Goal: Navigation & Orientation: Go to known website

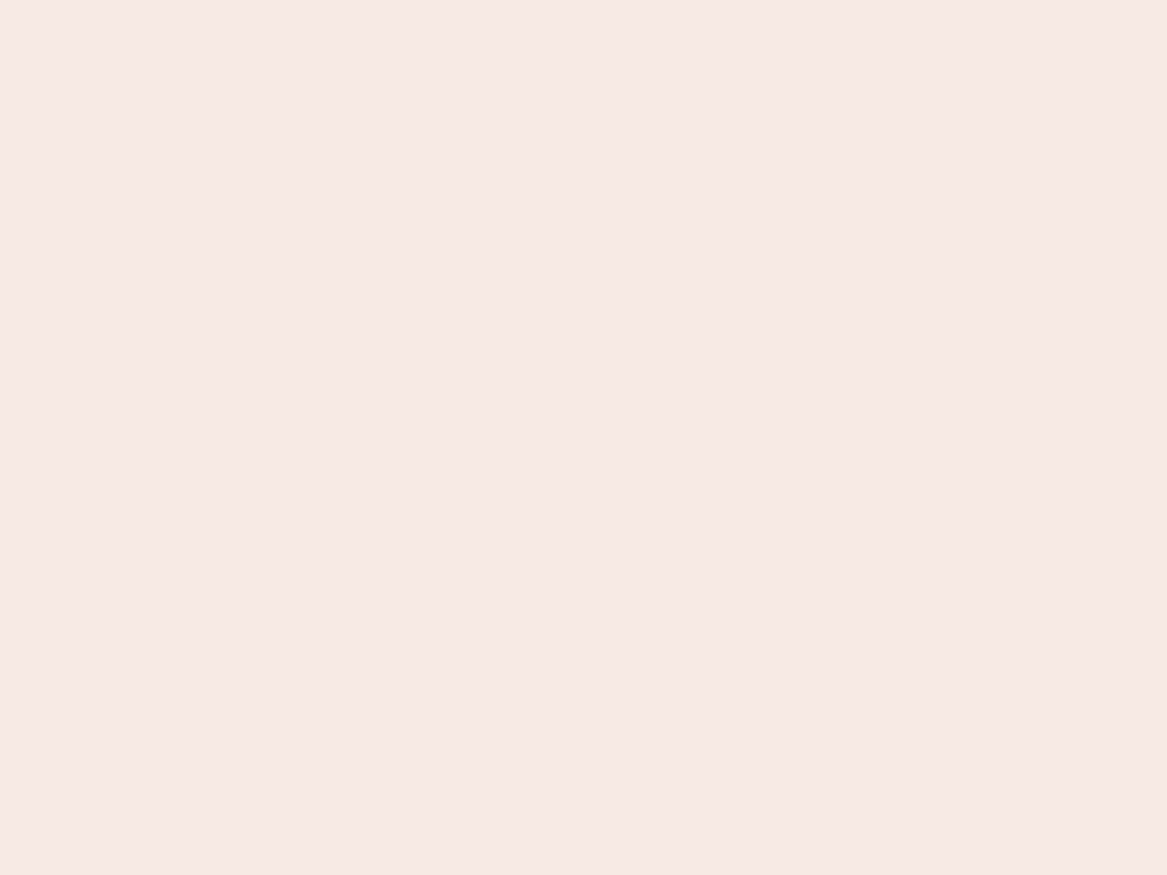
click at [583, 438] on nb-app "Almost there Thank you for registering for Newbook. Your account is under revie…" at bounding box center [583, 437] width 1167 height 875
click at [583, 0] on nb-app "Almost there Thank you for registering for Newbook. Your account is under revie…" at bounding box center [583, 437] width 1167 height 875
click at [624, 0] on nb-app "Almost there Thank you for registering for Newbook. Your account is under revie…" at bounding box center [583, 437] width 1167 height 875
click at [583, 438] on nb-app "Almost there Thank you for registering for Newbook. Your account is under revie…" at bounding box center [583, 437] width 1167 height 875
click at [583, 0] on nb-app "Almost there Thank you for registering for Newbook. Your account is under revie…" at bounding box center [583, 437] width 1167 height 875
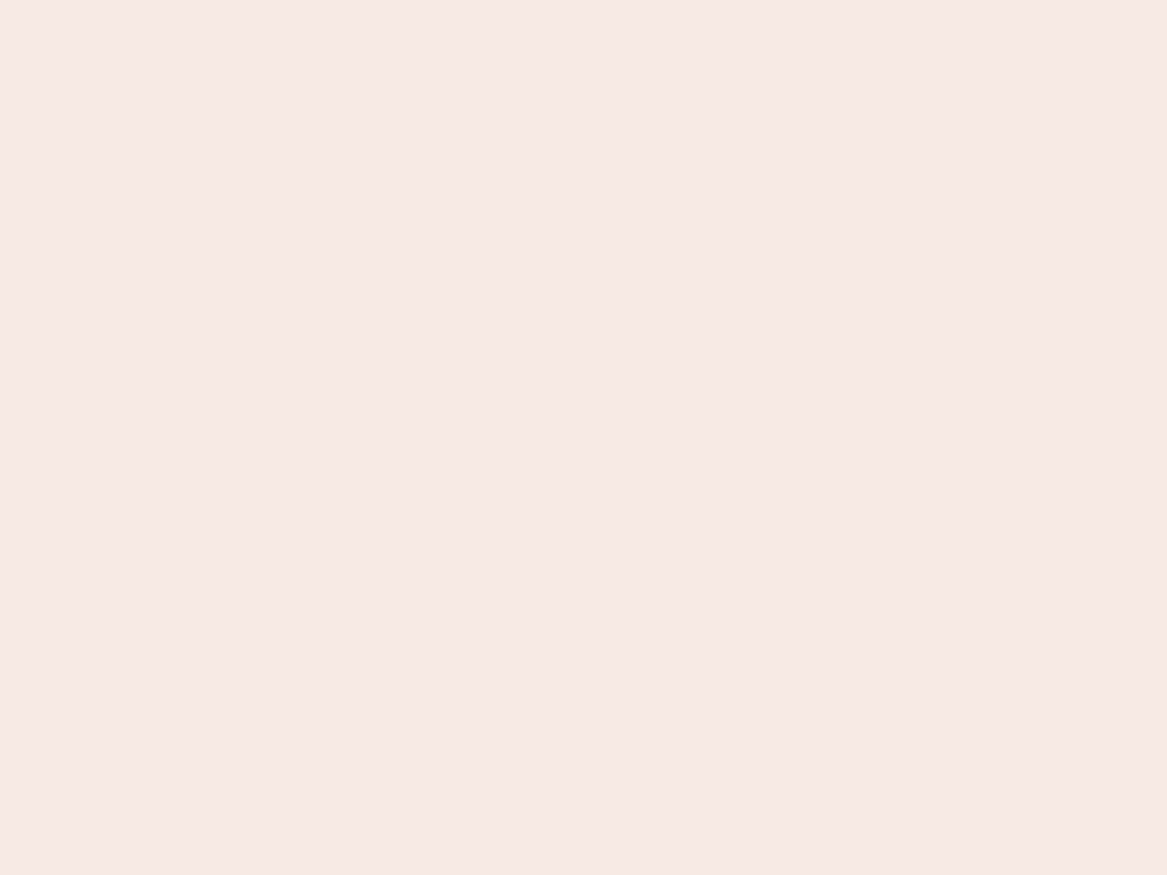
click at [408, 0] on nb-app "Almost there Thank you for registering for Newbook. Your account is under revie…" at bounding box center [583, 437] width 1167 height 875
click at [583, 438] on nb-app "Almost there Thank you for registering for Newbook. Your account is under revie…" at bounding box center [583, 437] width 1167 height 875
click at [583, 0] on nb-app "Almost there Thank you for registering for Newbook. Your account is under revie…" at bounding box center [583, 437] width 1167 height 875
click at [408, 0] on nb-app "Almost there Thank you for registering for Newbook. Your account is under revie…" at bounding box center [583, 437] width 1167 height 875
click at [583, 438] on nb-app "Almost there Thank you for registering for Newbook. Your account is under revie…" at bounding box center [583, 437] width 1167 height 875
